Goal: Information Seeking & Learning: Learn about a topic

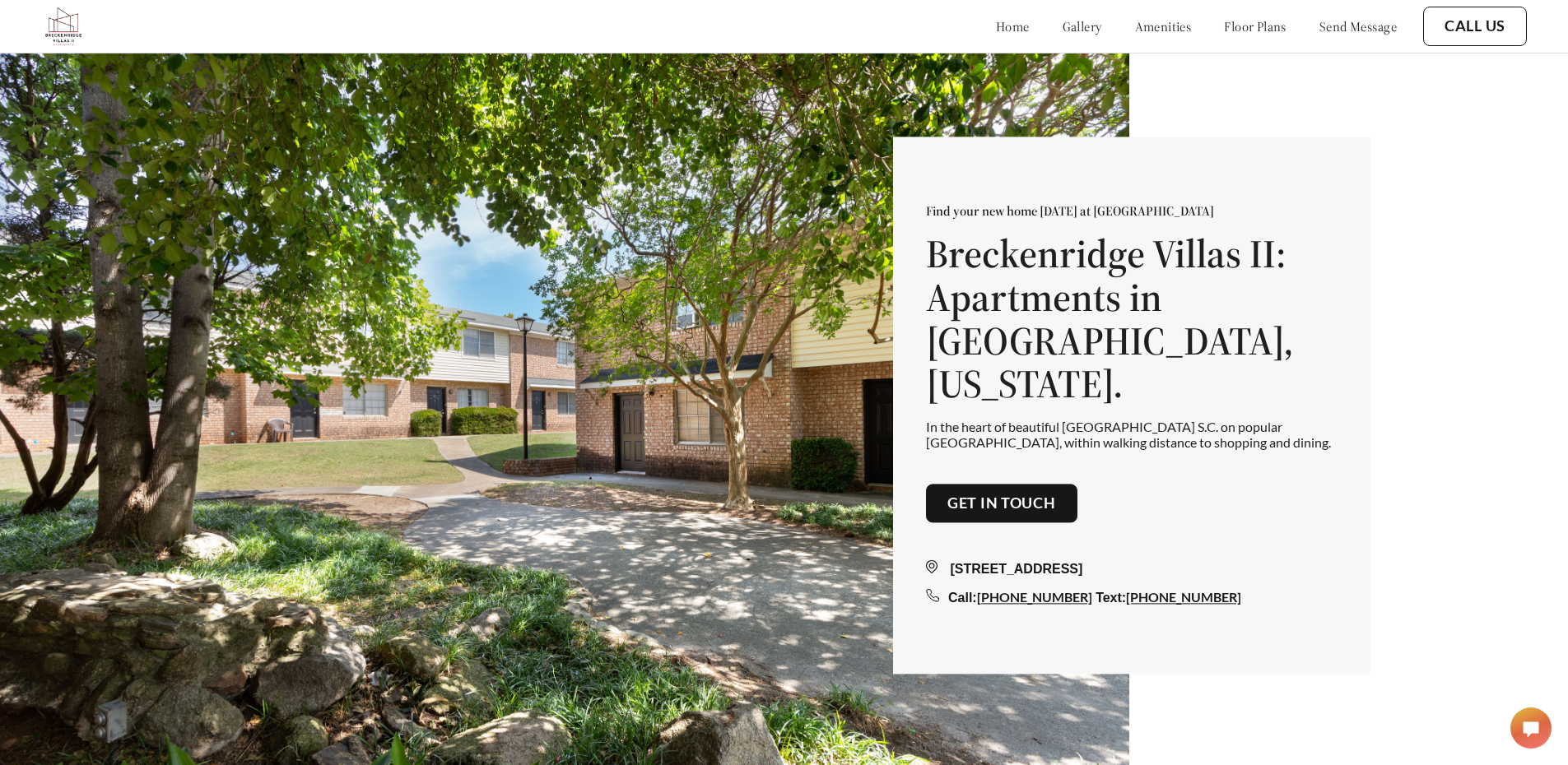
click at [1005, 28] on div "home gallery amenities floor plans send message" at bounding box center [1180, 27] width 434 height 16
click at [1066, 27] on link "gallery" at bounding box center [1082, 27] width 39 height 16
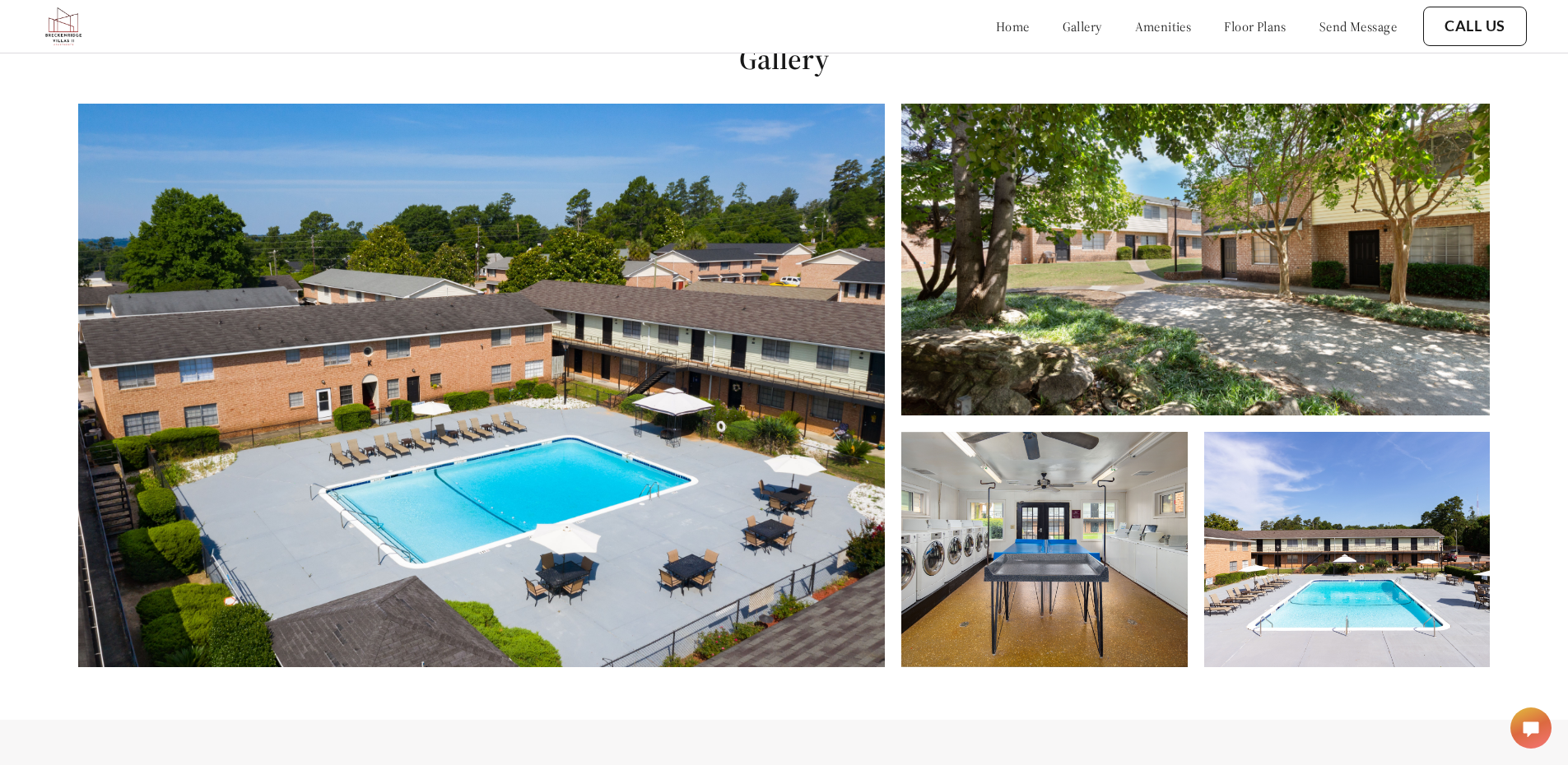
click at [1224, 23] on link "floor plans" at bounding box center [1255, 27] width 62 height 16
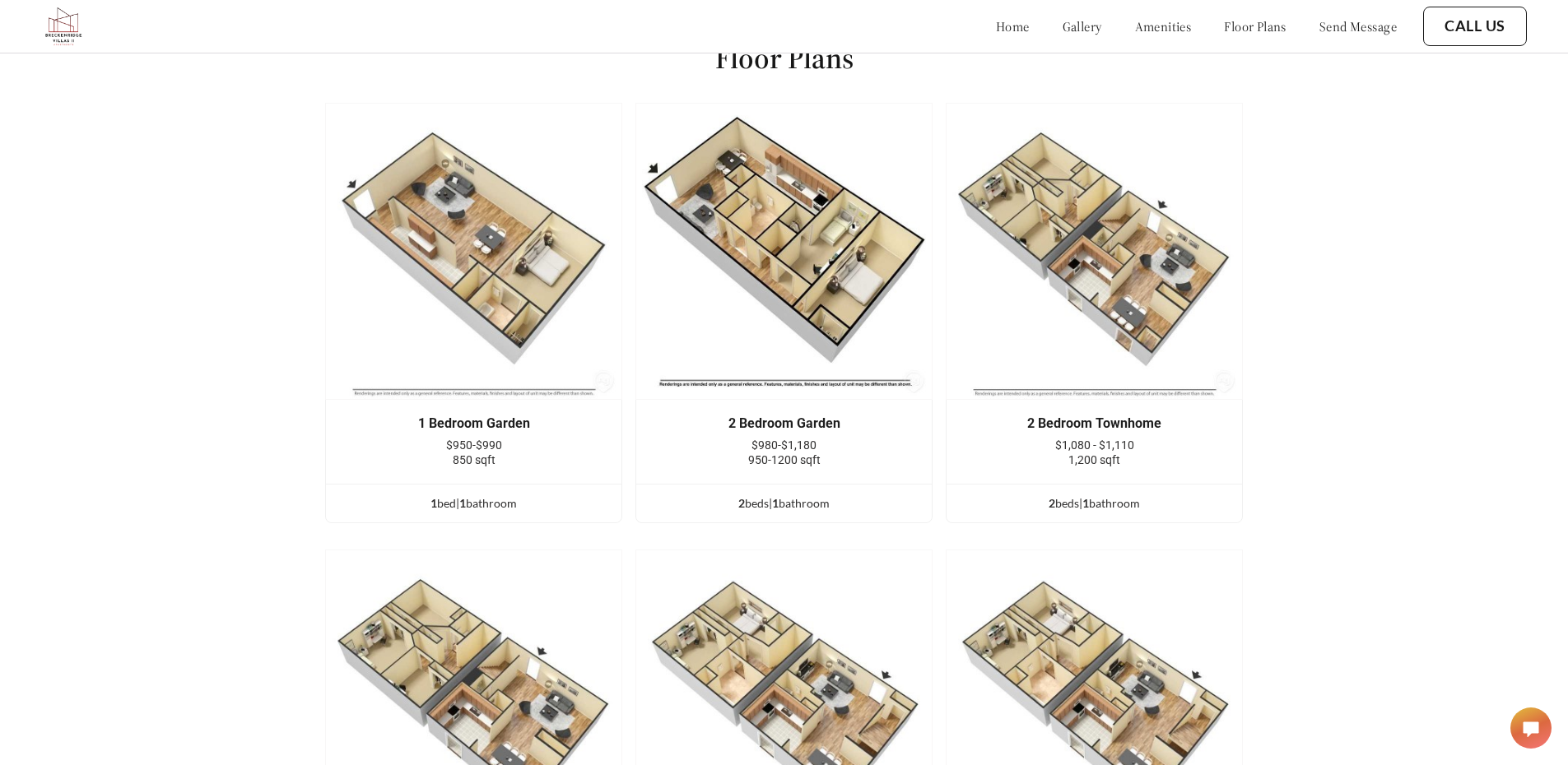
scroll to position [2220, 0]
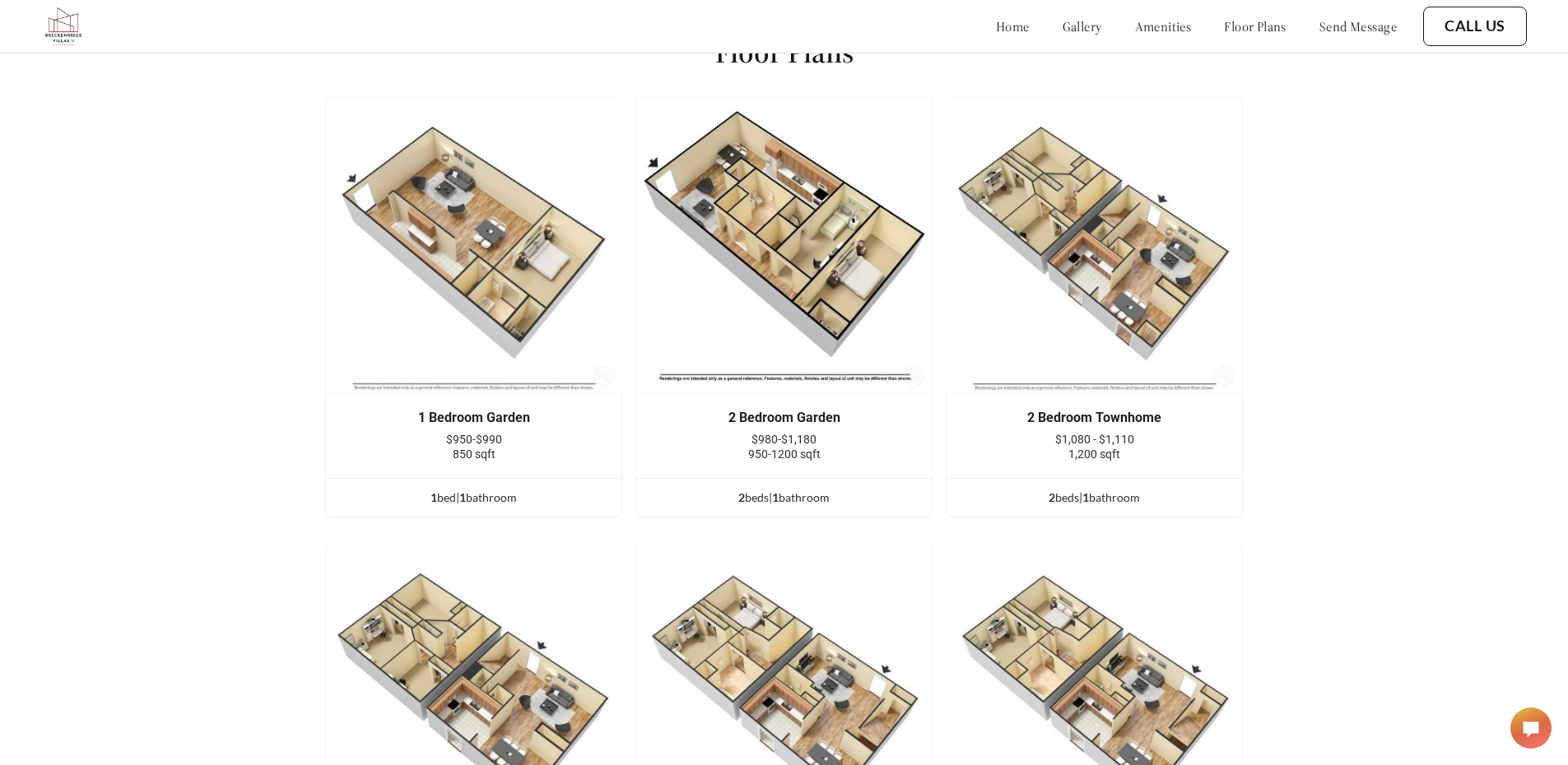
click at [906, 443] on div "2 Bedroom Garden $980-$1,180 950-1200 sqft" at bounding box center [784, 436] width 246 height 51
click at [806, 414] on div "2 Bedroom Garden $980-$1,180 950-1200 sqft" at bounding box center [784, 436] width 296 height 84
click at [820, 499] on ul "2 bed s | 1 bathroom" at bounding box center [784, 497] width 296 height 38
click at [796, 507] on div "2 bed s | 1 bathroom" at bounding box center [784, 498] width 296 height 18
click at [795, 507] on div "2 bed s | 1 bathroom" at bounding box center [784, 498] width 296 height 18
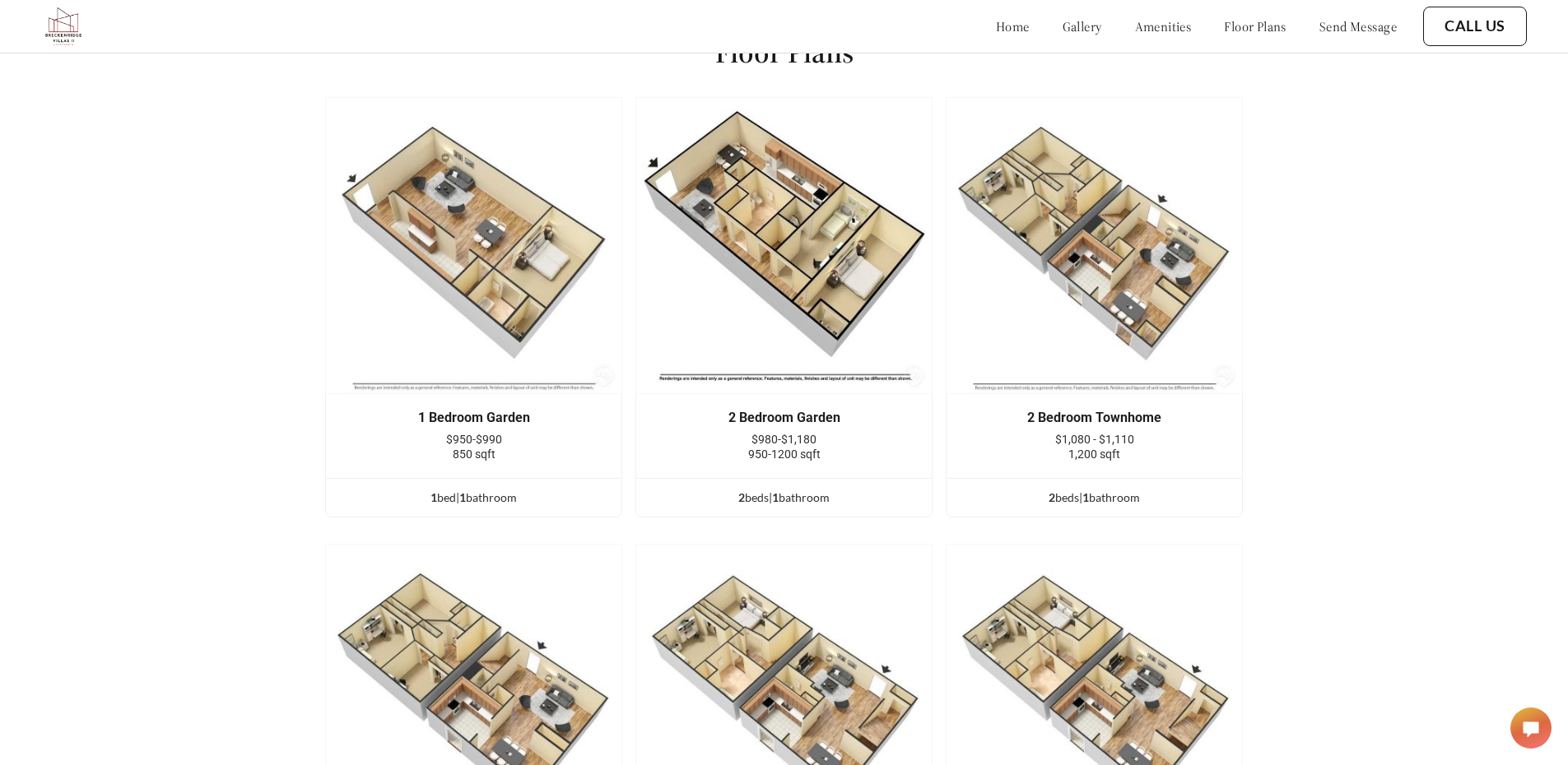
click at [1236, 34] on link "floor plans" at bounding box center [1255, 27] width 62 height 16
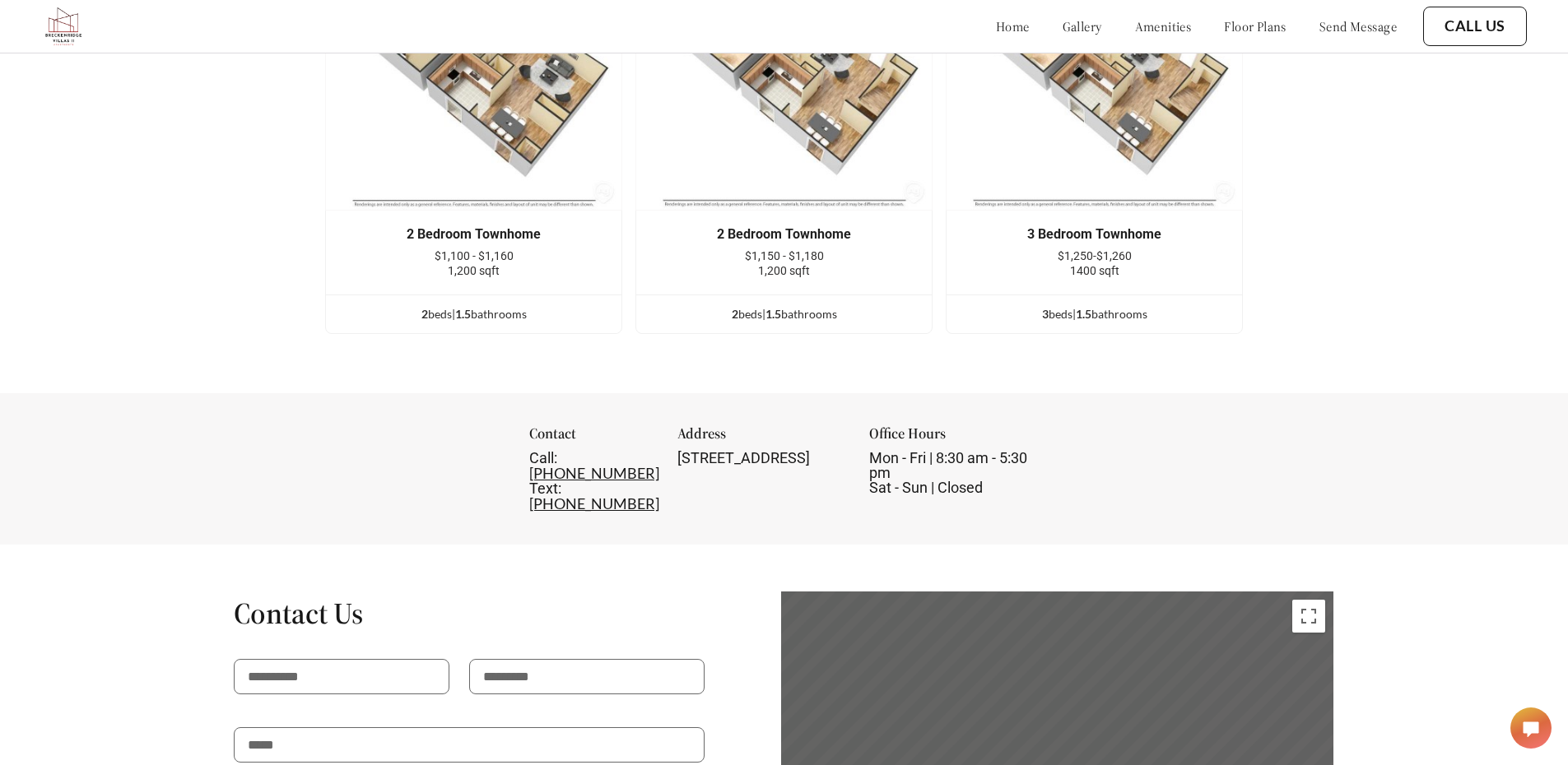
scroll to position [2713, 0]
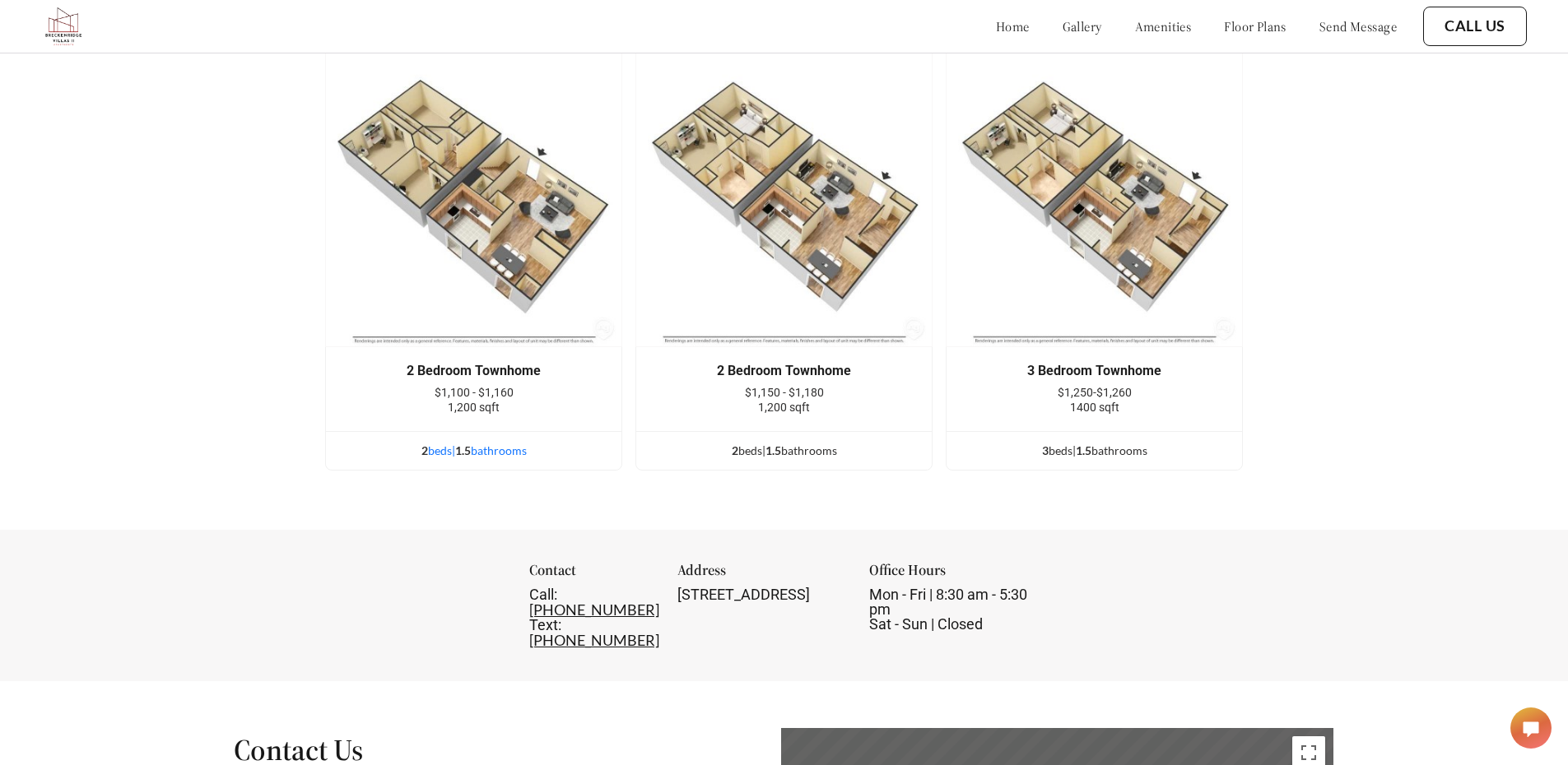
click at [575, 460] on div "2 bed s | 1.5 bathroom s" at bounding box center [473, 451] width 296 height 18
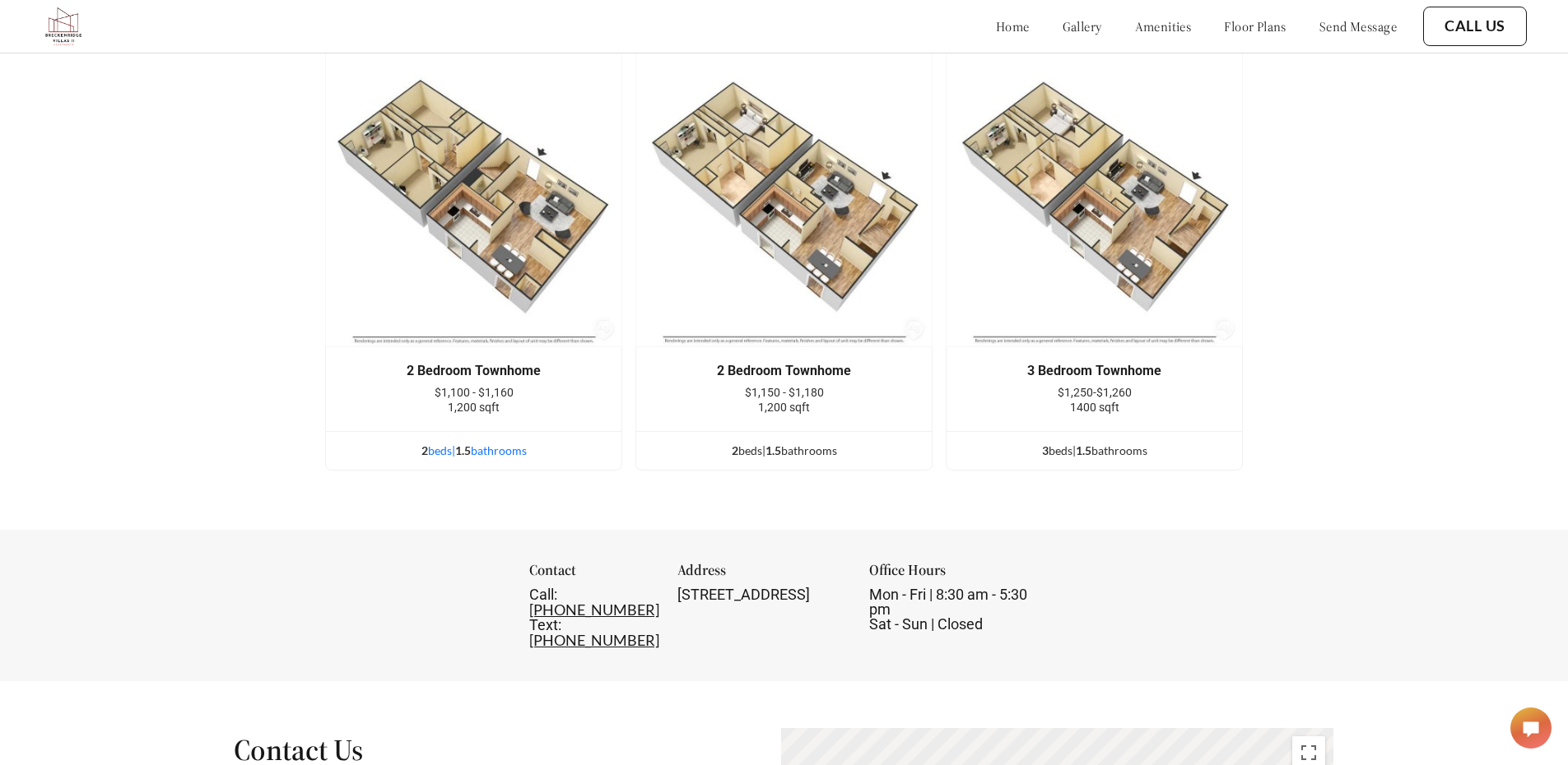
click at [493, 460] on div "2 bed s | 1.5 bathroom s" at bounding box center [473, 451] width 296 height 18
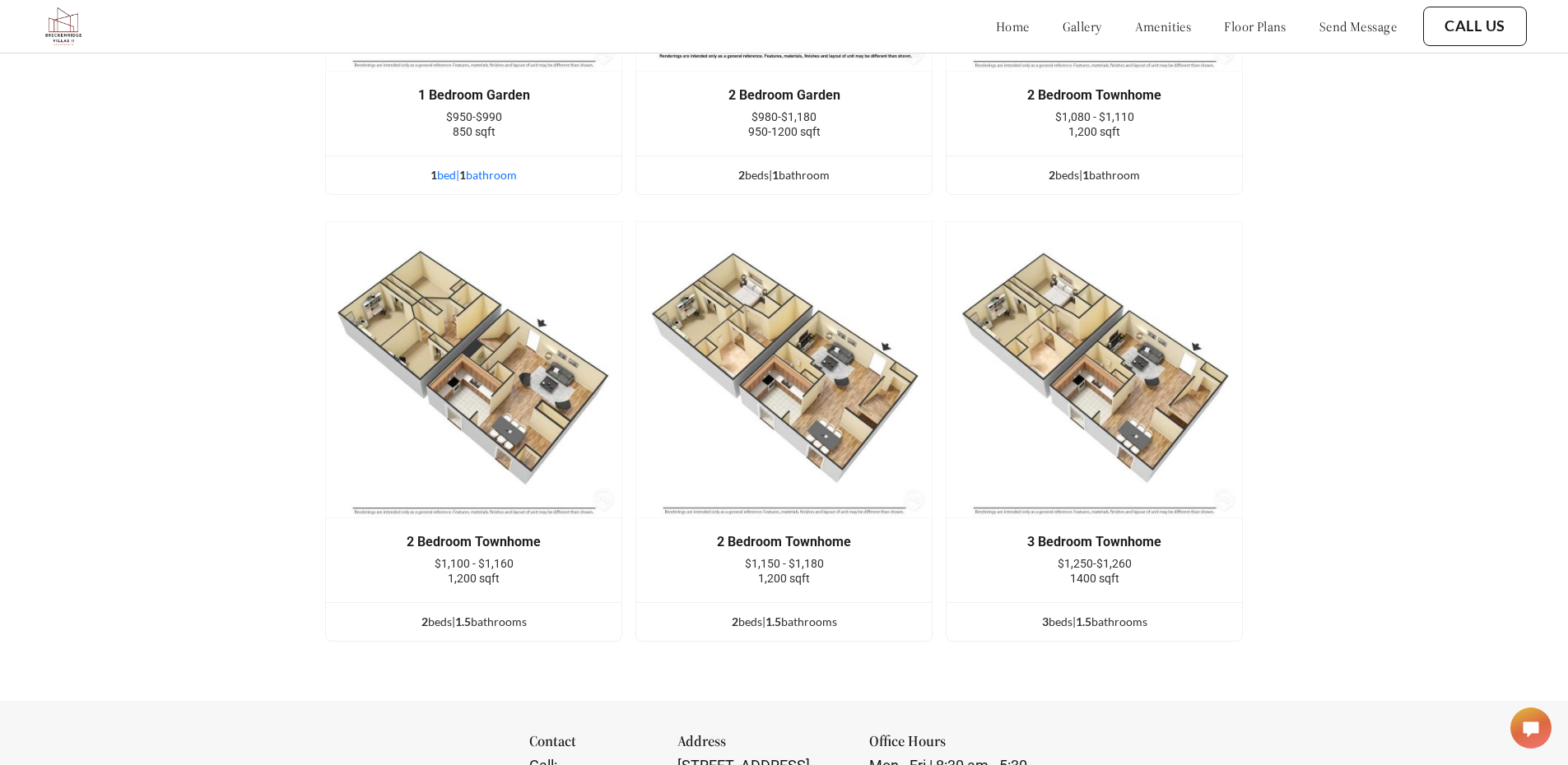
scroll to position [2385, 0]
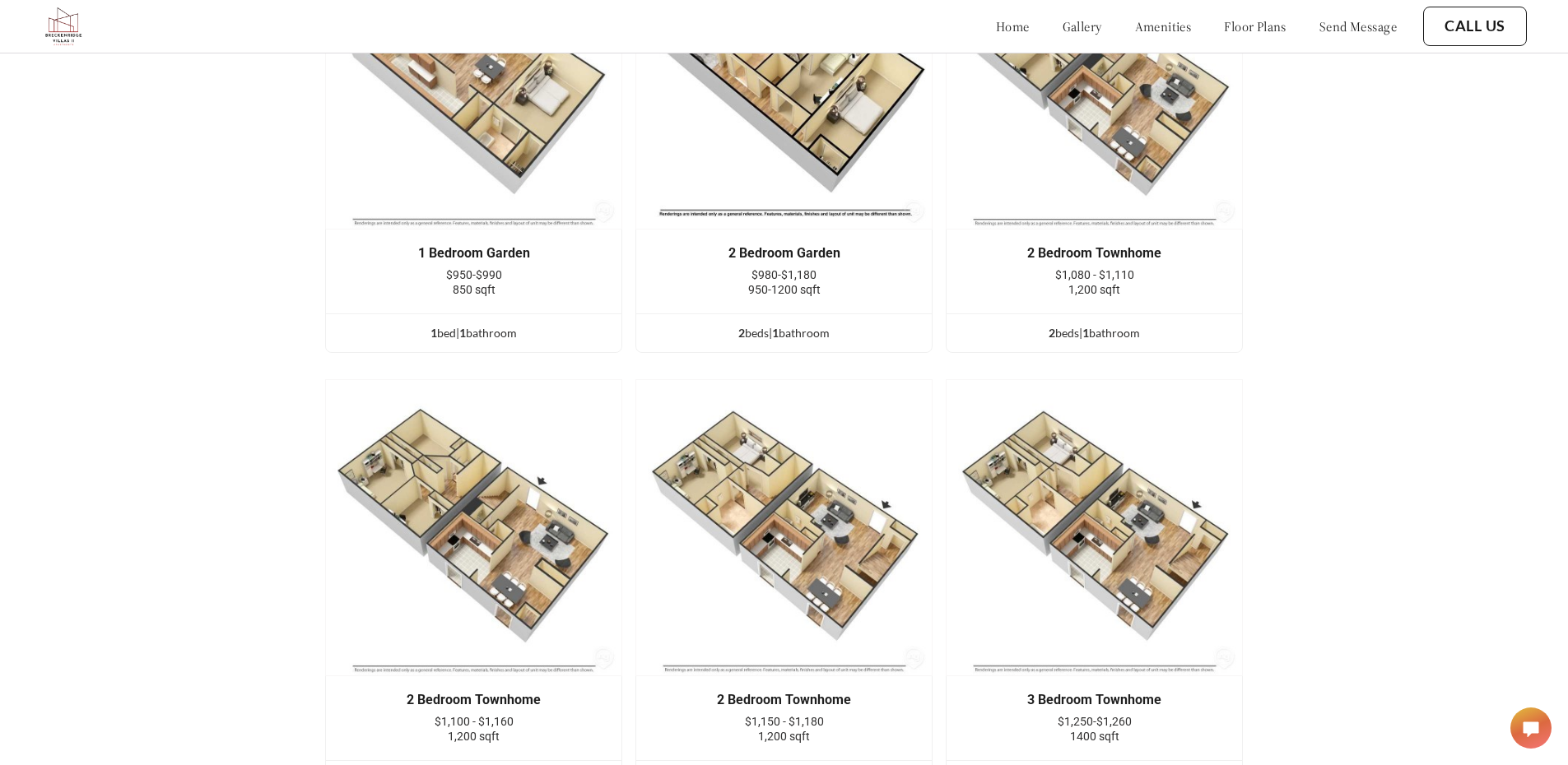
click at [510, 279] on div "1 Bedroom Garden $950-$990 850 sqft" at bounding box center [473, 272] width 246 height 51
click at [505, 339] on div "1 bed | 1 bathroom" at bounding box center [473, 333] width 296 height 18
click at [507, 339] on div "1 bed | 1 bathroom" at bounding box center [473, 333] width 296 height 18
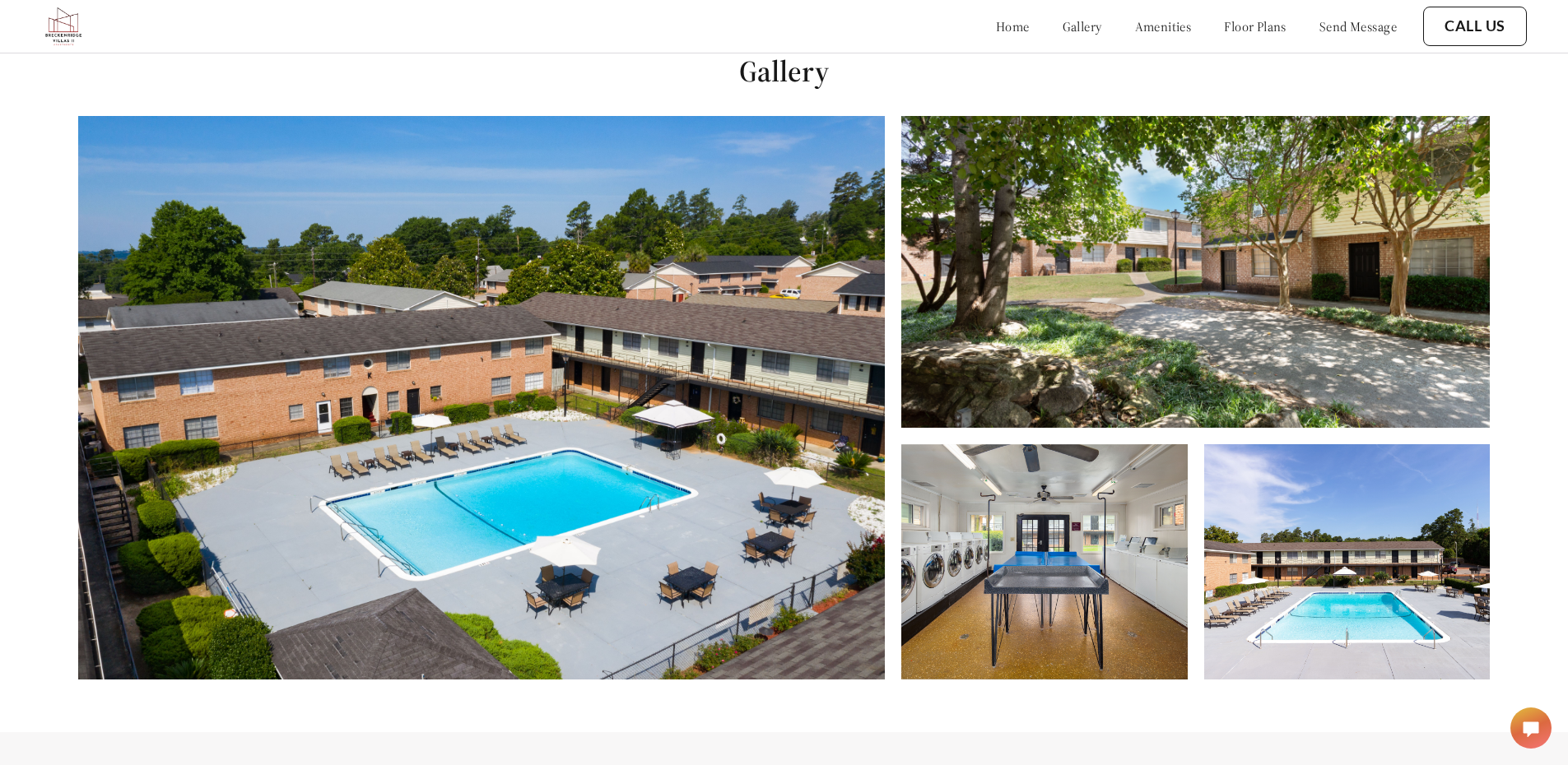
scroll to position [657, 0]
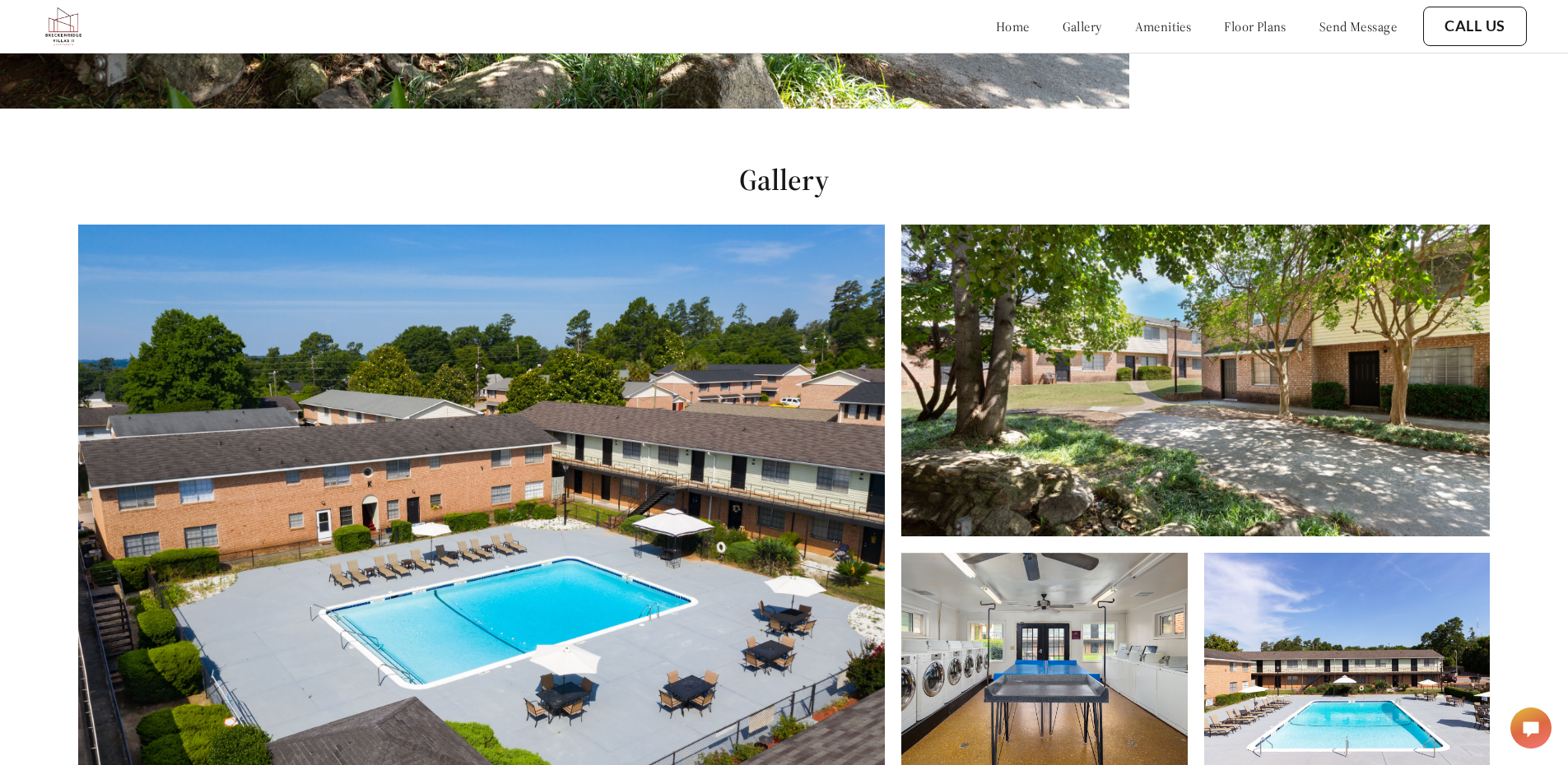
click at [1550, 723] on div at bounding box center [1530, 727] width 41 height 41
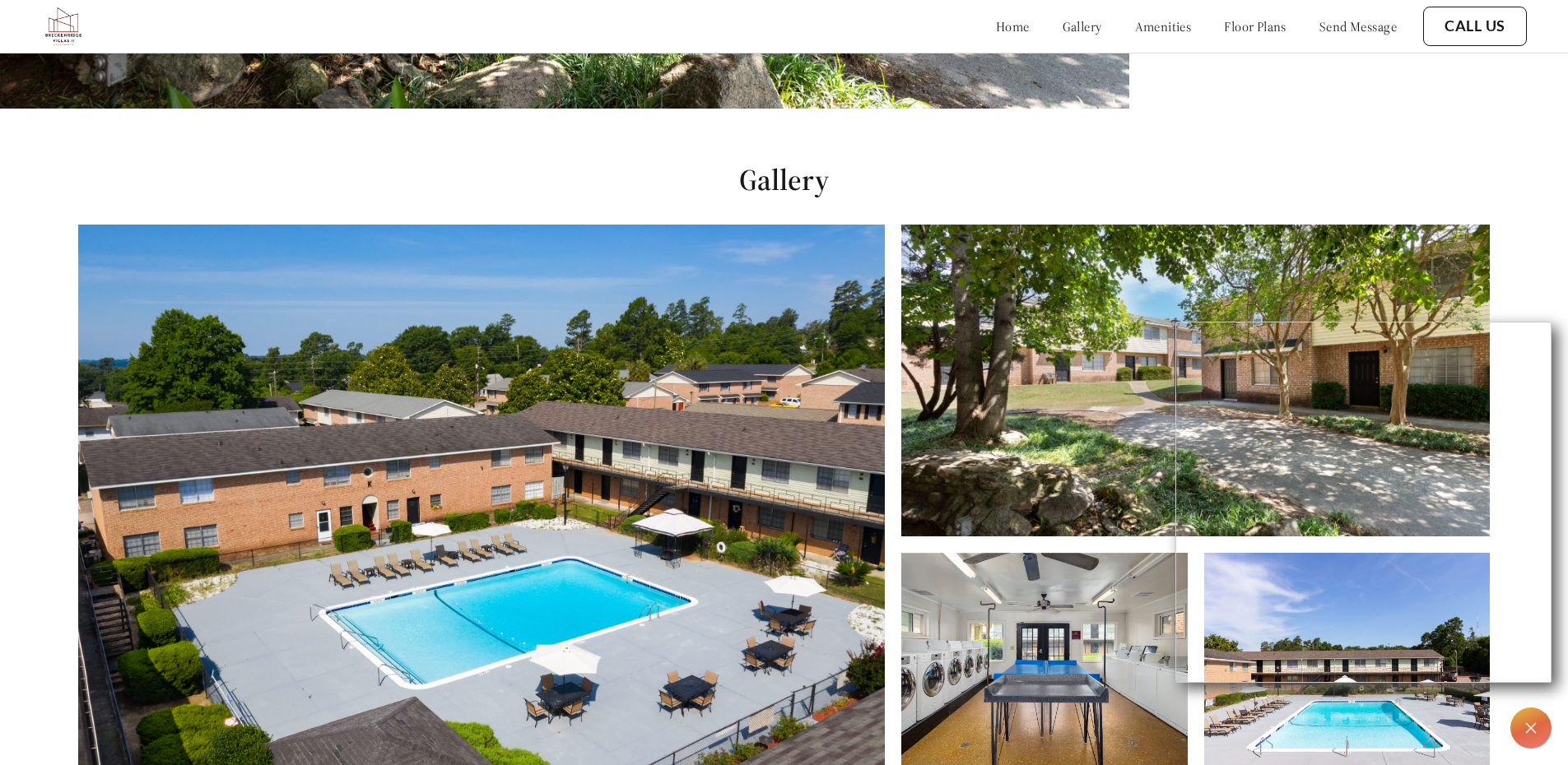
click at [1541, 726] on div at bounding box center [1530, 727] width 41 height 41
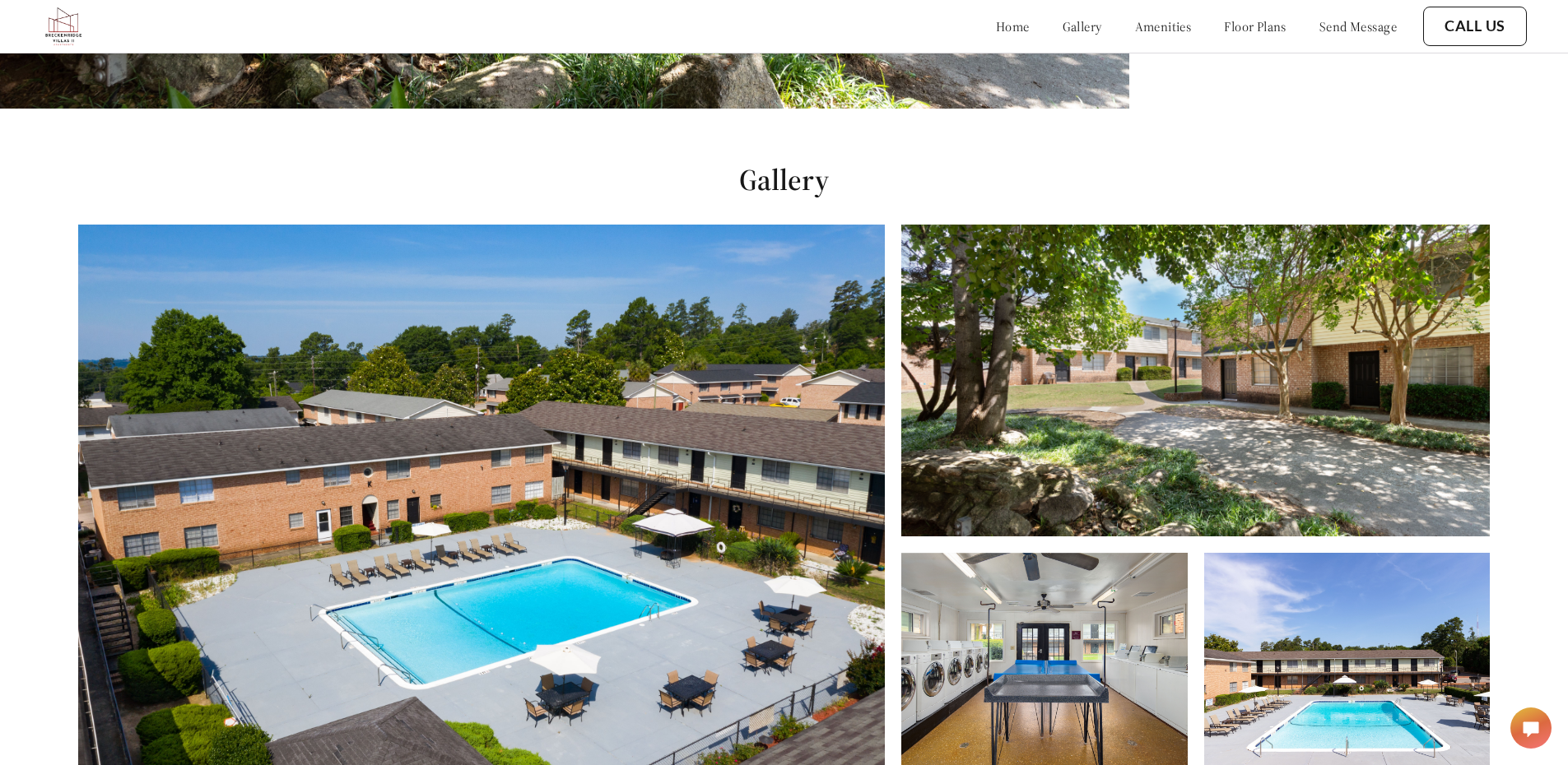
click at [1541, 726] on div at bounding box center [1530, 727] width 41 height 41
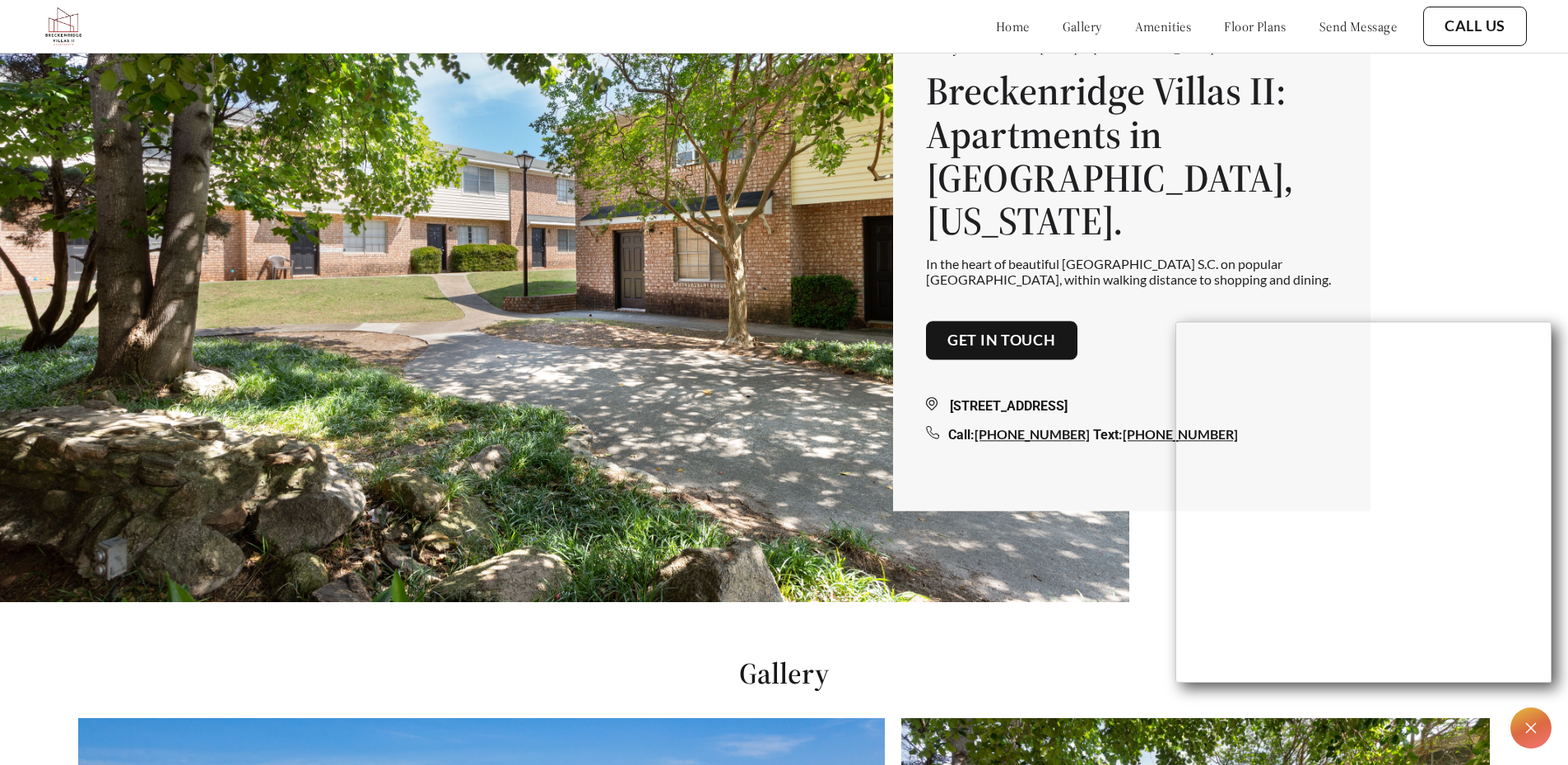
scroll to position [0, 0]
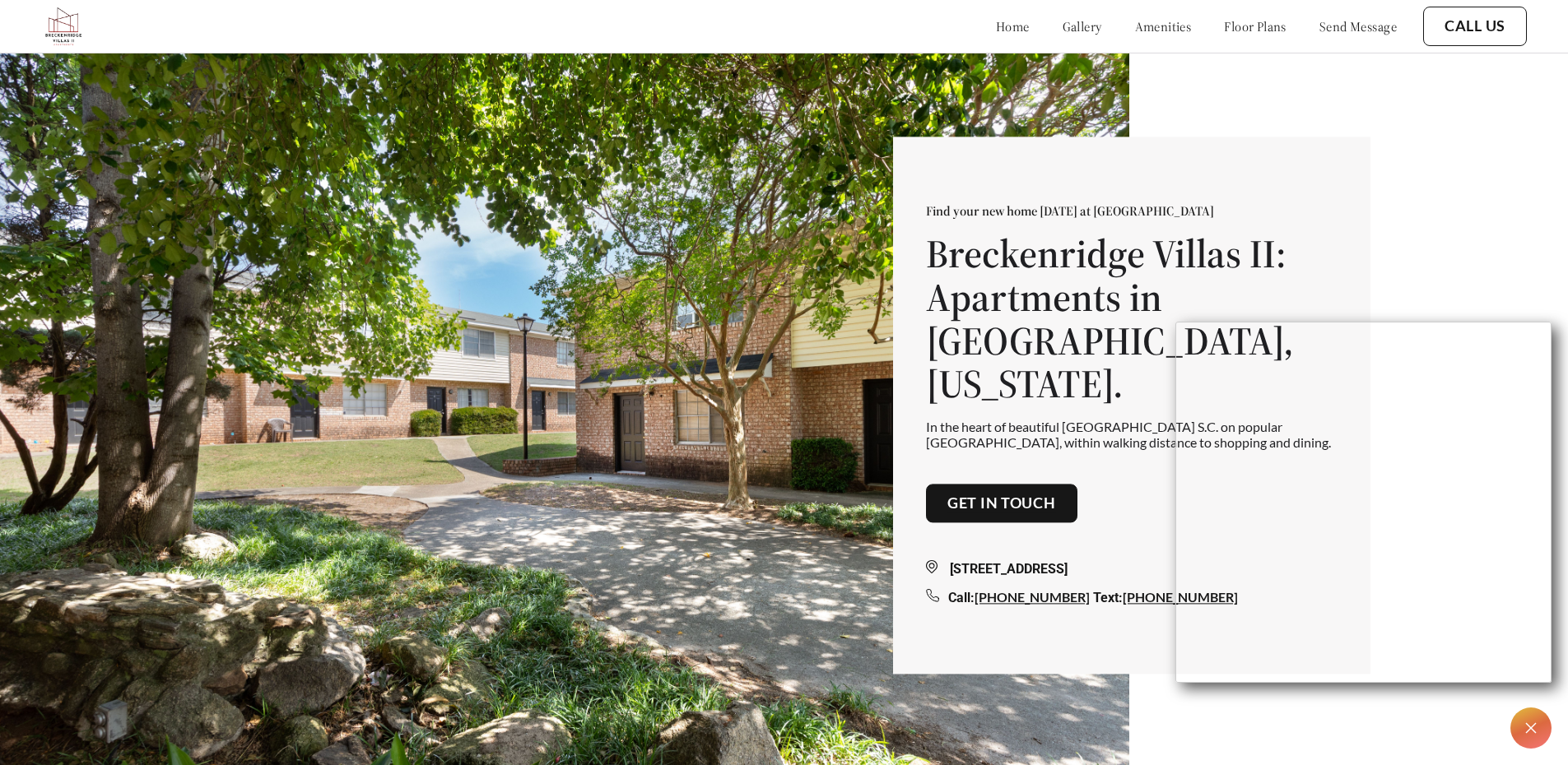
click at [1063, 32] on link "gallery" at bounding box center [1082, 27] width 39 height 16
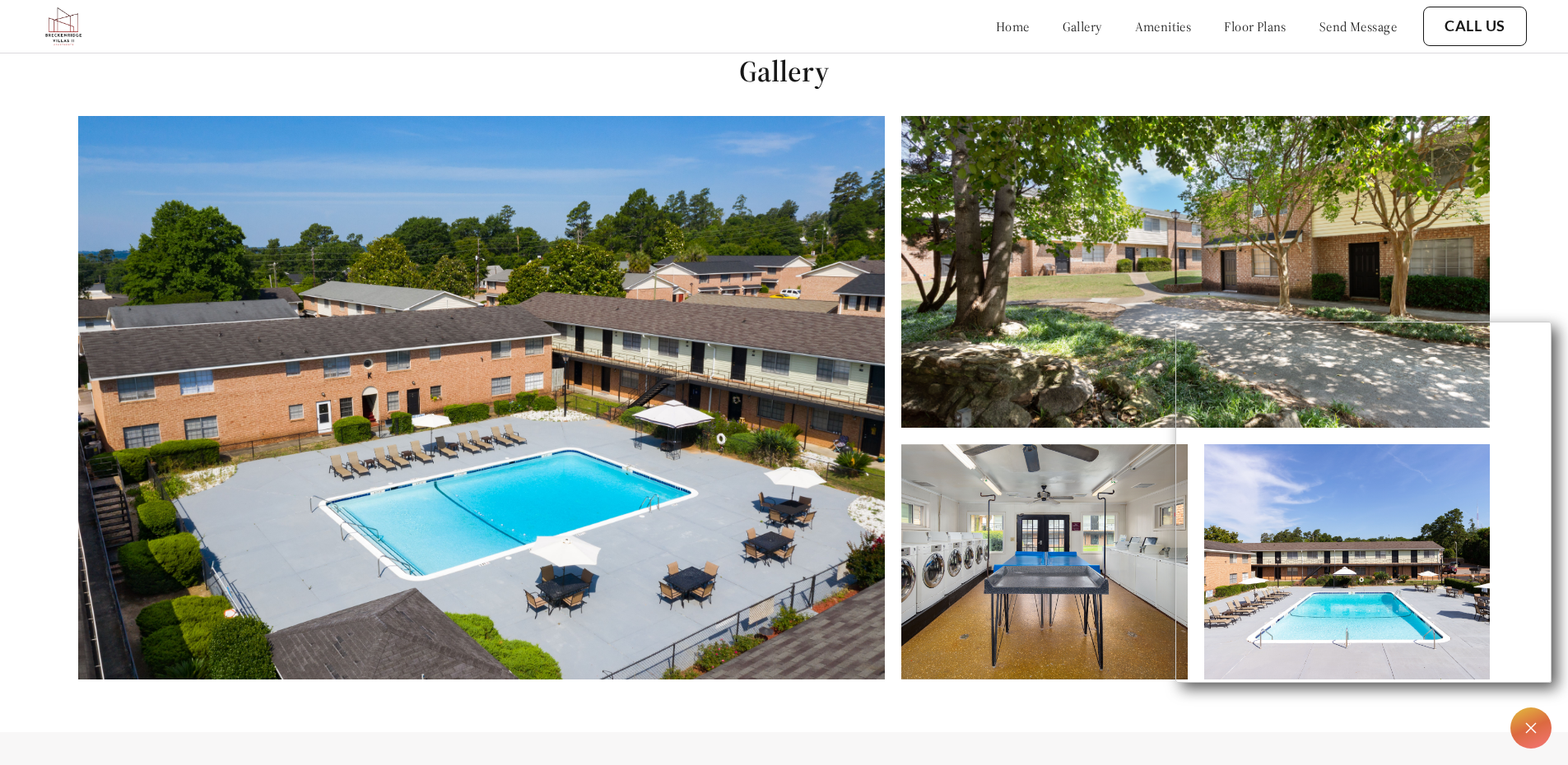
scroll to position [778, 0]
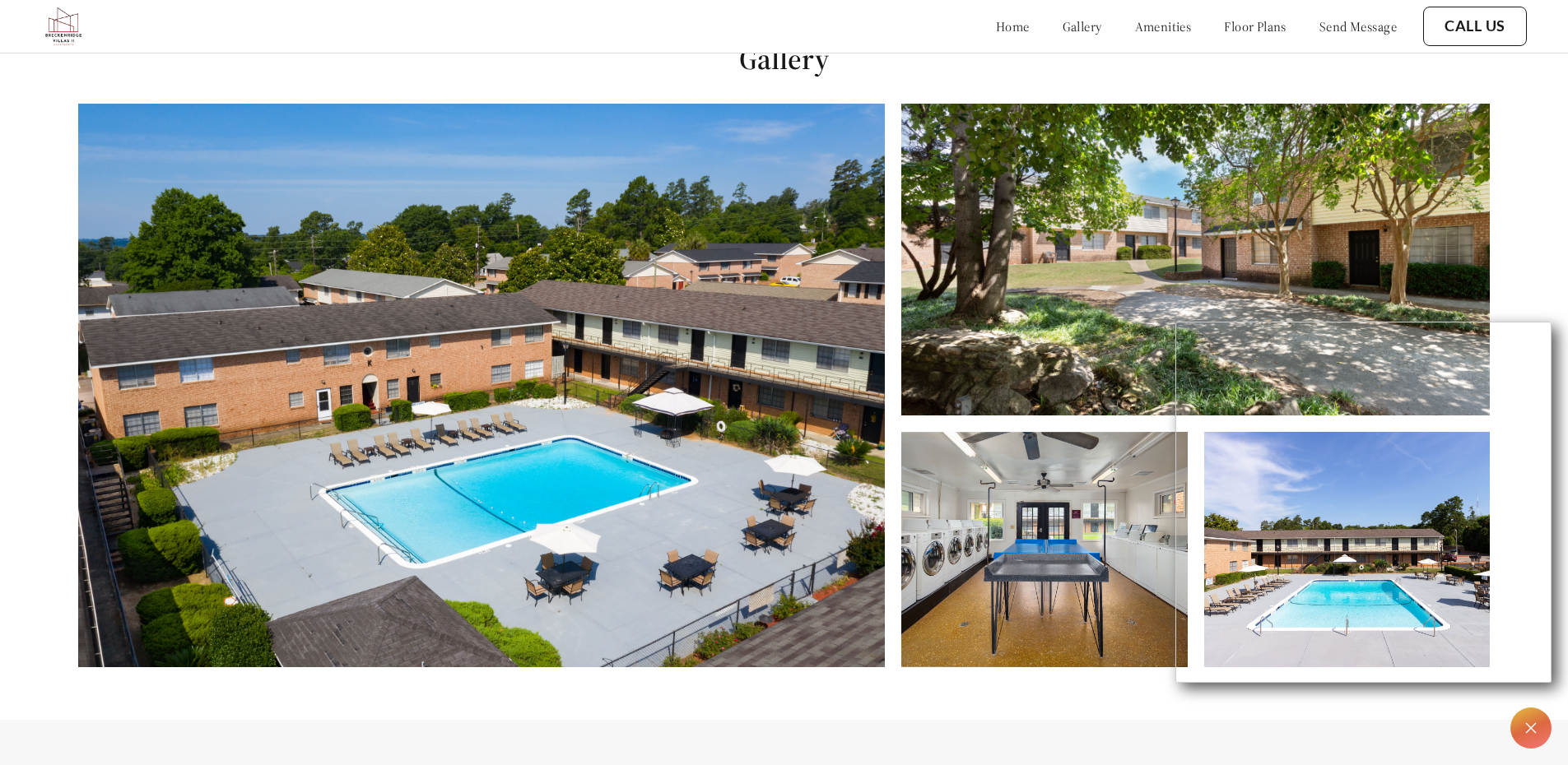
drag, startPoint x: 1433, startPoint y: 11, endPoint x: 1353, endPoint y: 33, distance: 83.0
click at [1353, 33] on div "home gallery amenities floor plans send message Call Us" at bounding box center [968, 26] width 1114 height 45
click at [1353, 33] on link "send message" at bounding box center [1357, 27] width 78 height 16
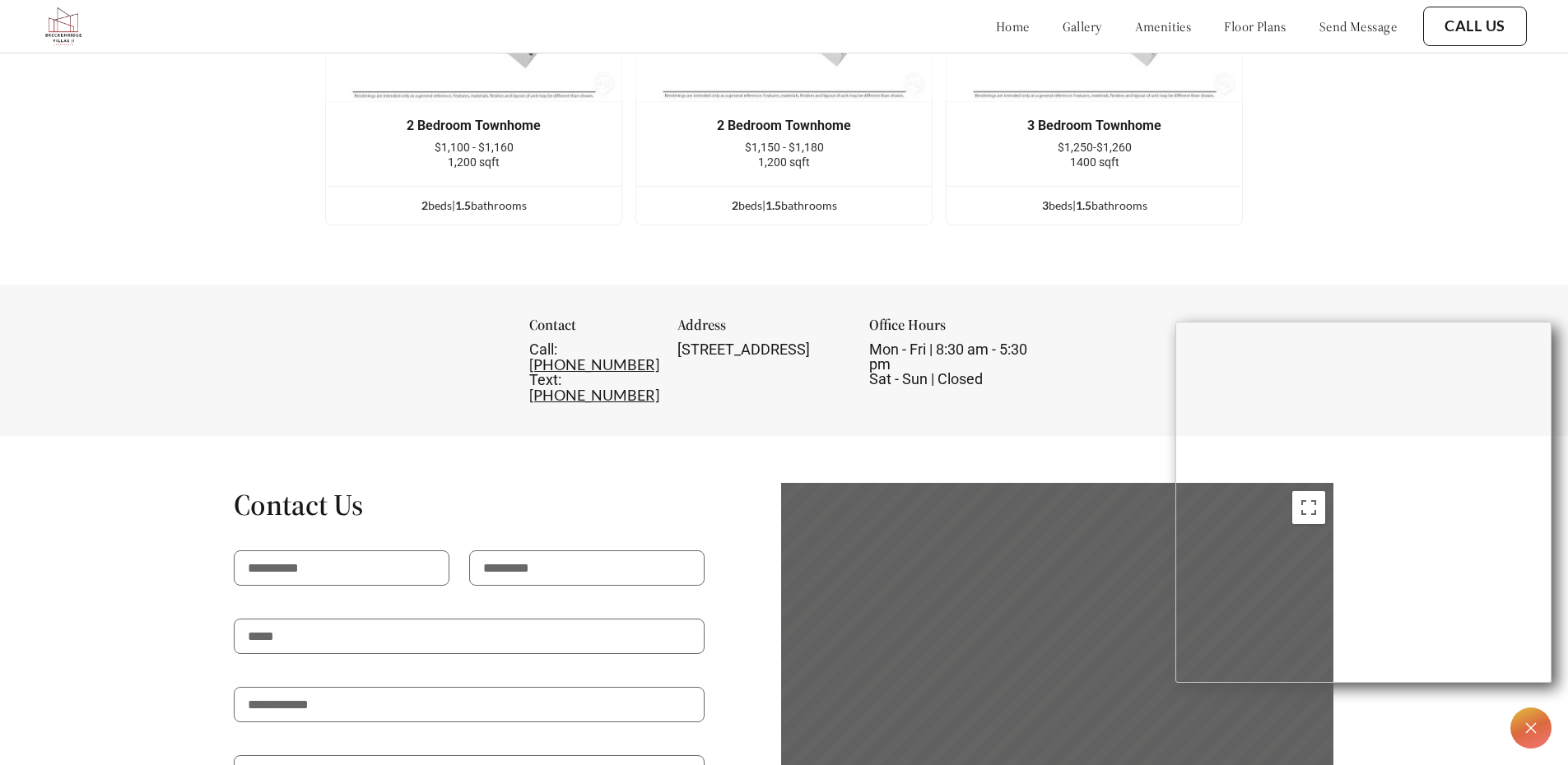
scroll to position [2548, 0]
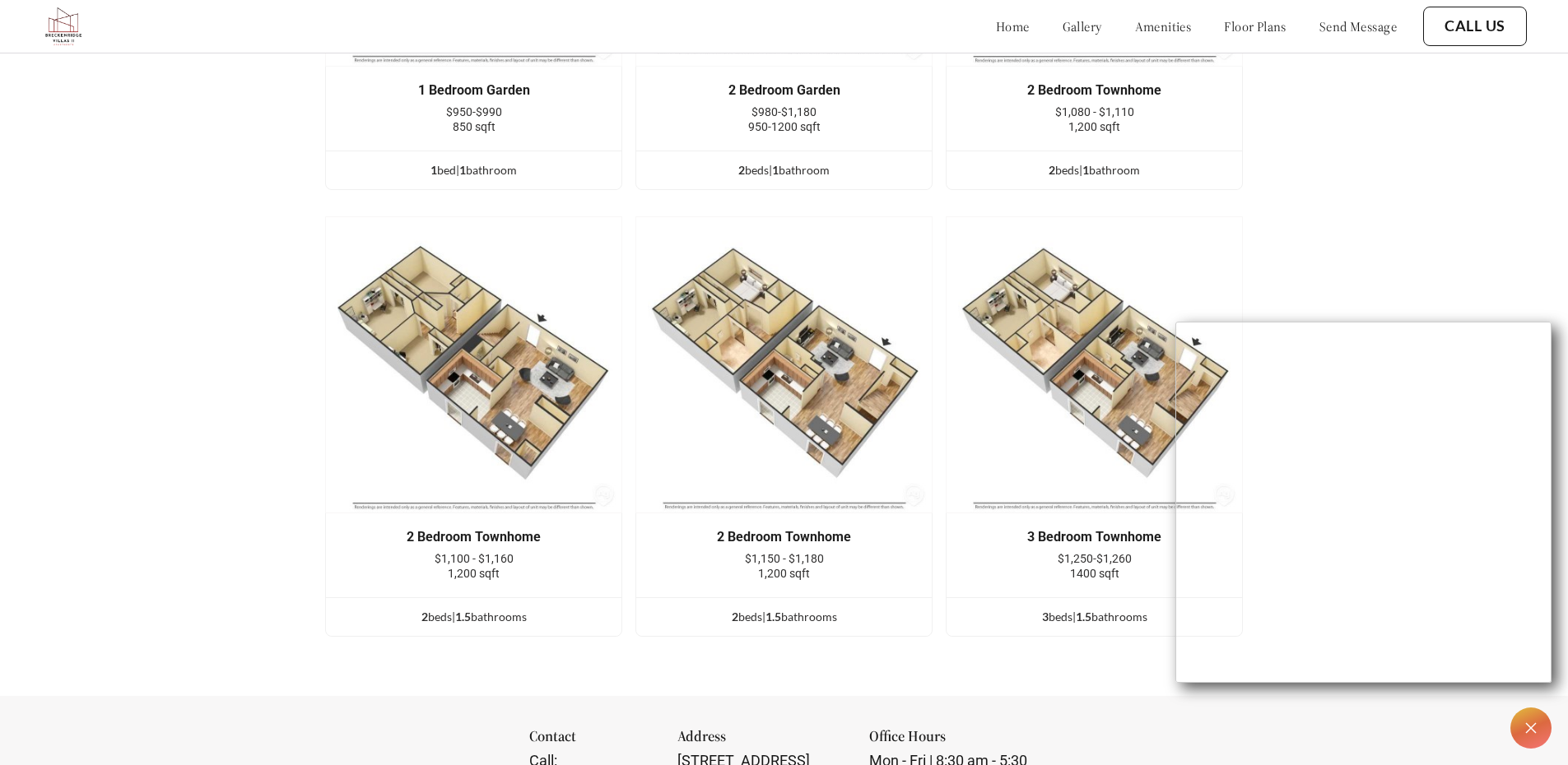
click at [923, 507] on img at bounding box center [784, 364] width 297 height 297
drag, startPoint x: 859, startPoint y: 584, endPoint x: 836, endPoint y: 591, distance: 24.0
click at [852, 581] on div "1,200 sqft" at bounding box center [784, 574] width 246 height 15
click at [790, 626] on div "2 bed s | 1.5 bathroom s" at bounding box center [784, 617] width 296 height 18
click at [781, 624] on span "1.5" at bounding box center [773, 616] width 16 height 14
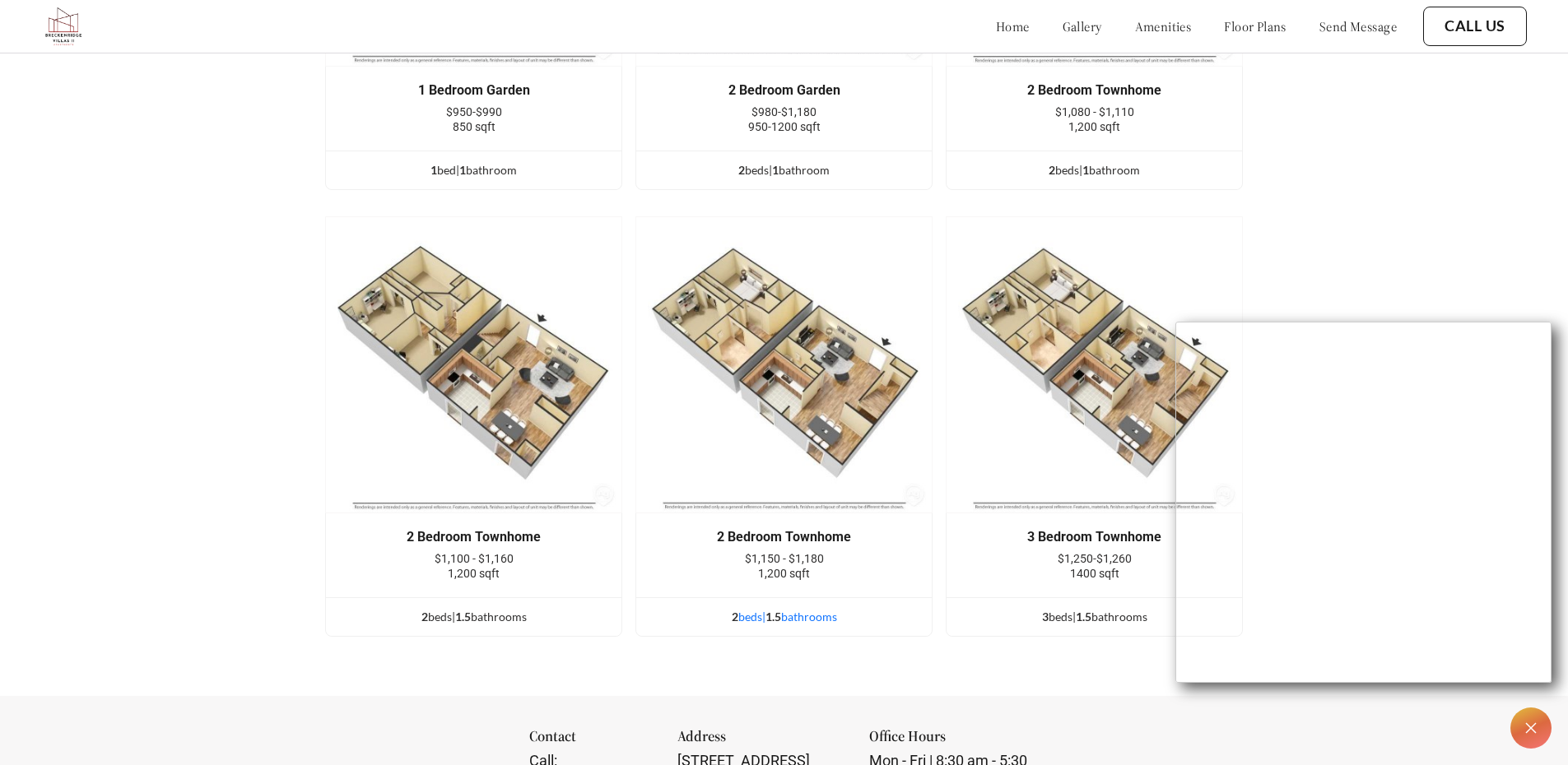
click at [801, 626] on div "2 bed s | 1.5 bathroom s" at bounding box center [784, 617] width 296 height 18
click at [788, 566] on span "$1,150 - $1,180" at bounding box center [784, 558] width 79 height 13
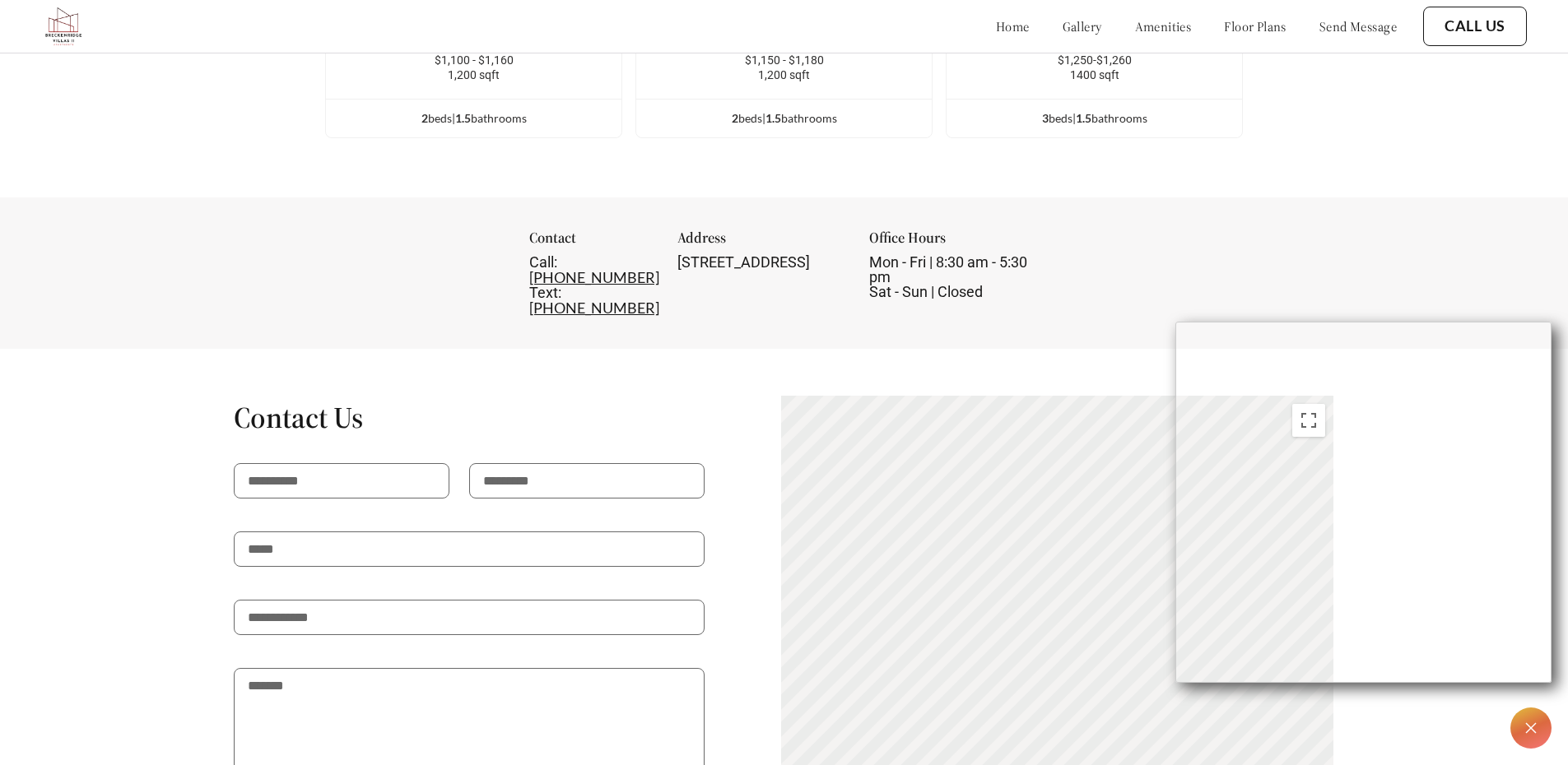
scroll to position [3370, 0]
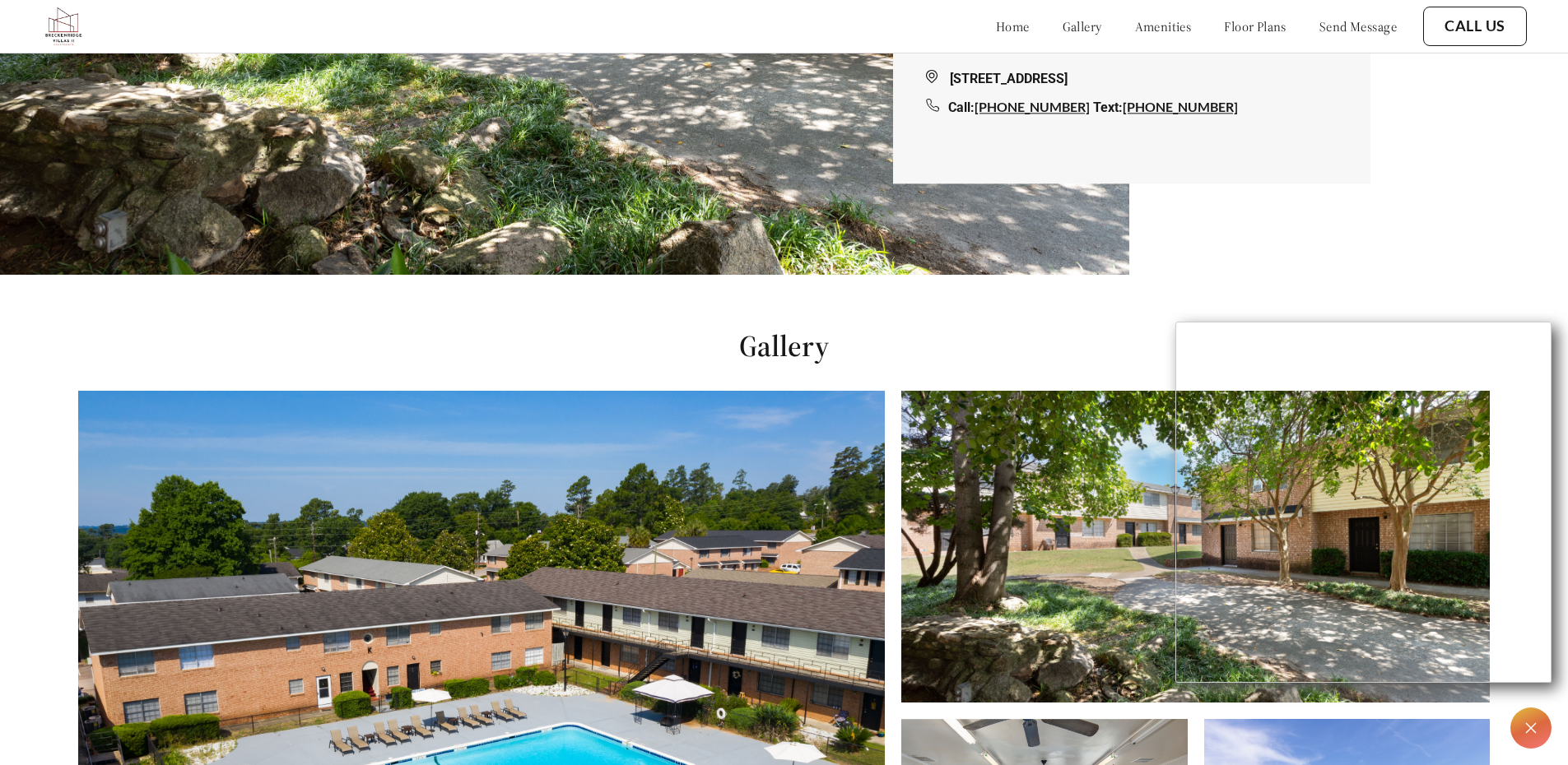
click at [1259, 27] on link "floor plans" at bounding box center [1255, 27] width 62 height 16
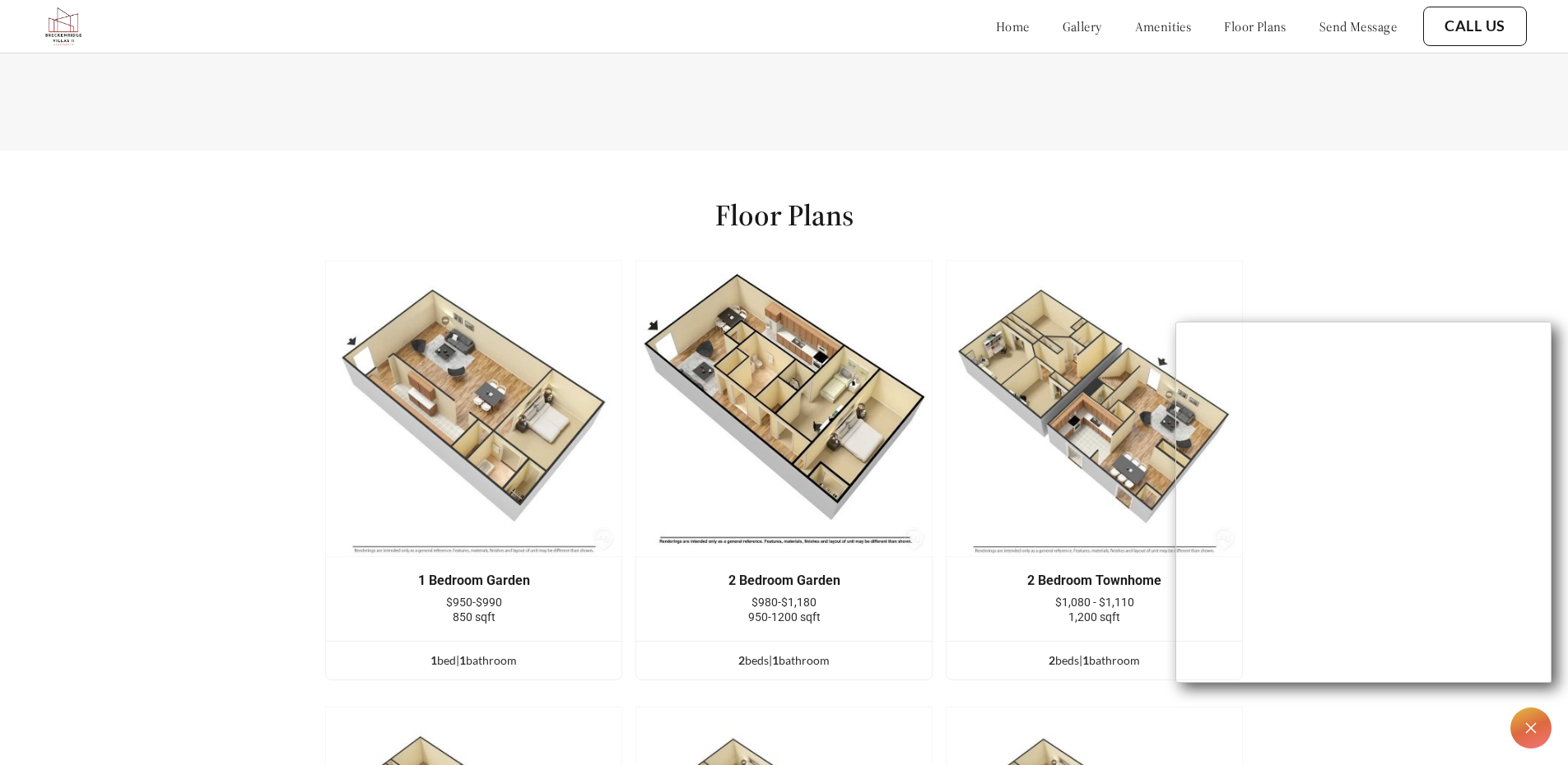
scroll to position [2220, 0]
